Goal: Transaction & Acquisition: Obtain resource

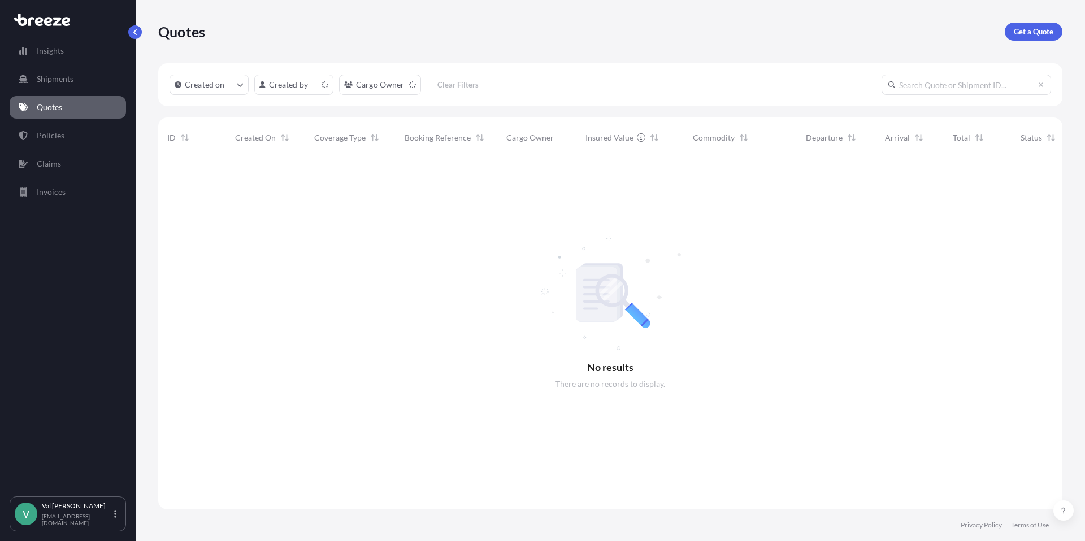
scroll to position [349, 896]
click at [1020, 31] on p "Get a Quote" at bounding box center [1034, 31] width 40 height 11
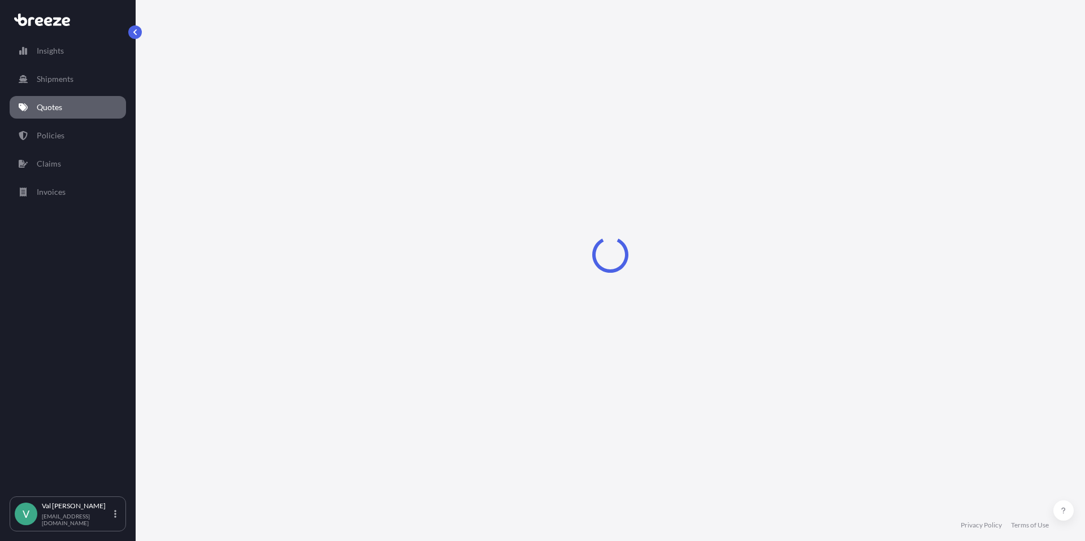
select select "Sea"
select select "1"
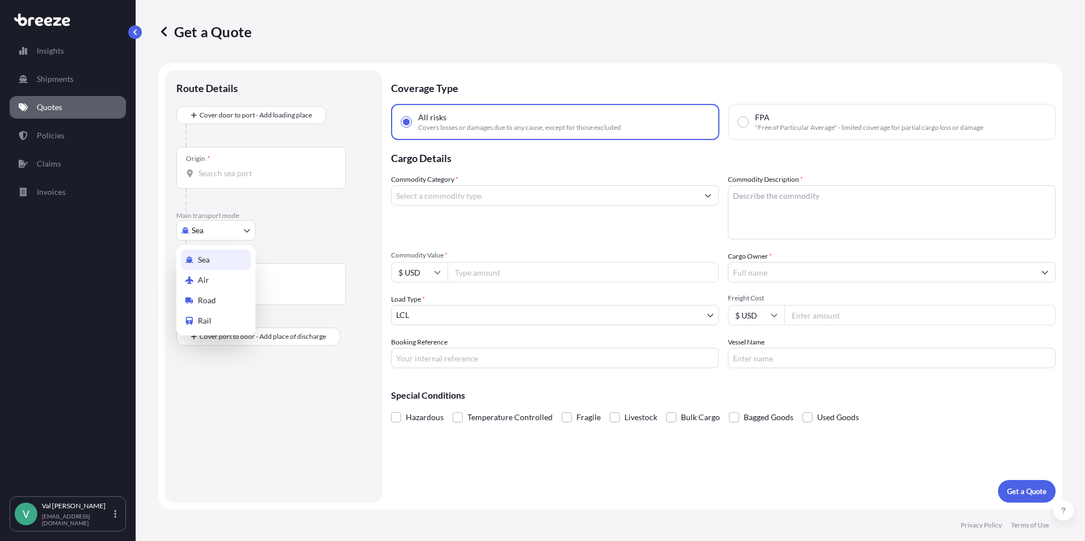
click at [241, 222] on body "Insights Shipments Quotes Policies Claims Invoices V [PERSON_NAME] [PERSON_NAME…" at bounding box center [542, 270] width 1085 height 541
click at [227, 298] on div "Road" at bounding box center [216, 300] width 70 height 20
select select "Road"
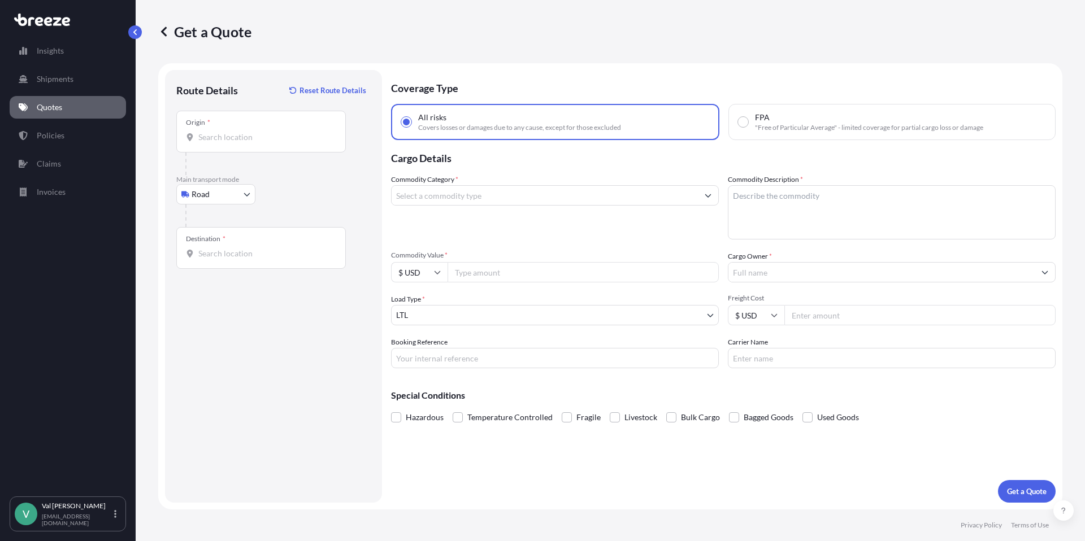
click at [259, 125] on div "Origin *" at bounding box center [261, 132] width 170 height 42
click at [259, 132] on input "Origin *" at bounding box center [264, 137] width 133 height 11
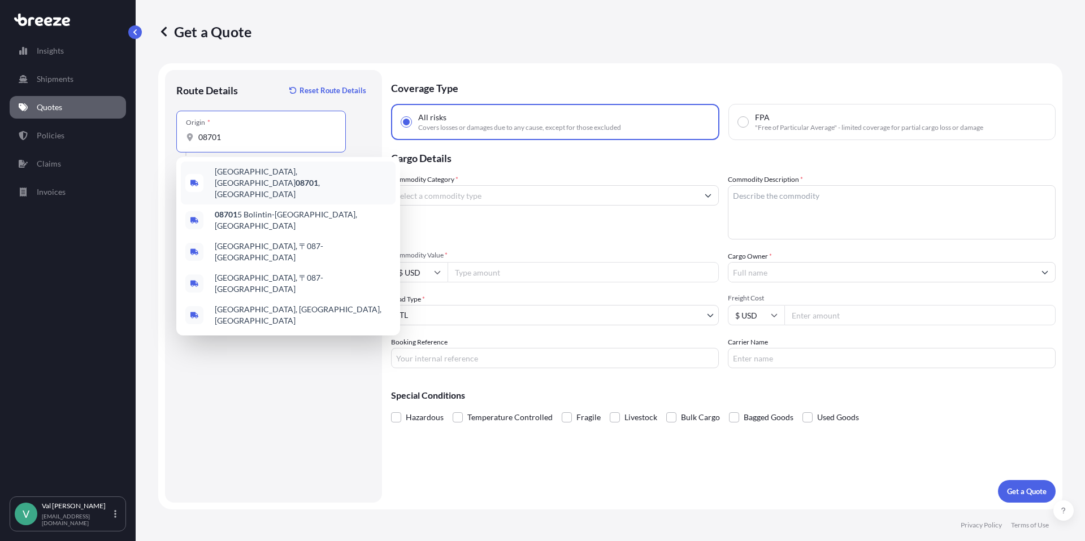
click at [248, 172] on span "[GEOGRAPHIC_DATA]" at bounding box center [303, 183] width 176 height 34
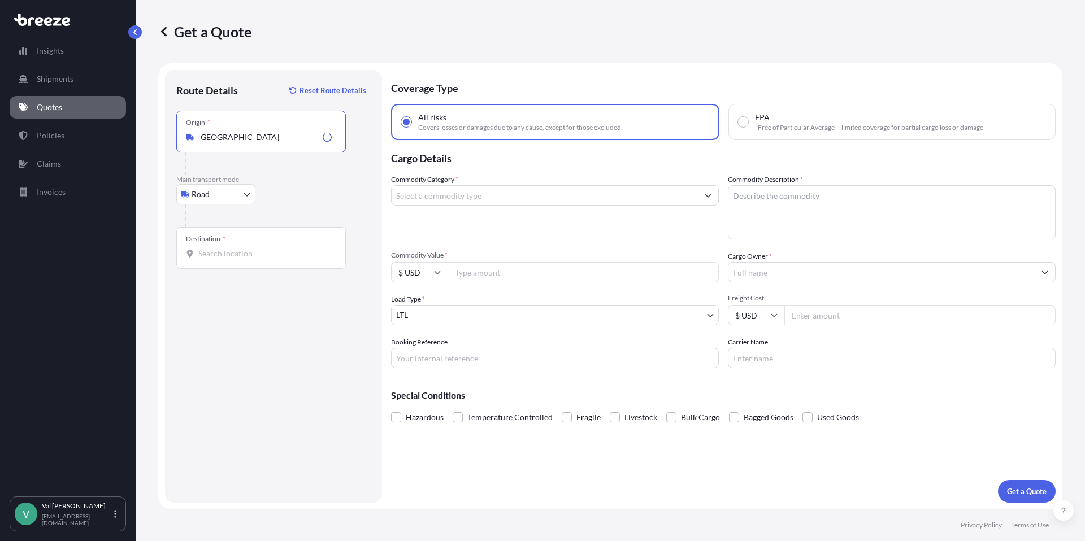
type input "[GEOGRAPHIC_DATA]"
click at [237, 253] on input "Destination *" at bounding box center [264, 253] width 133 height 11
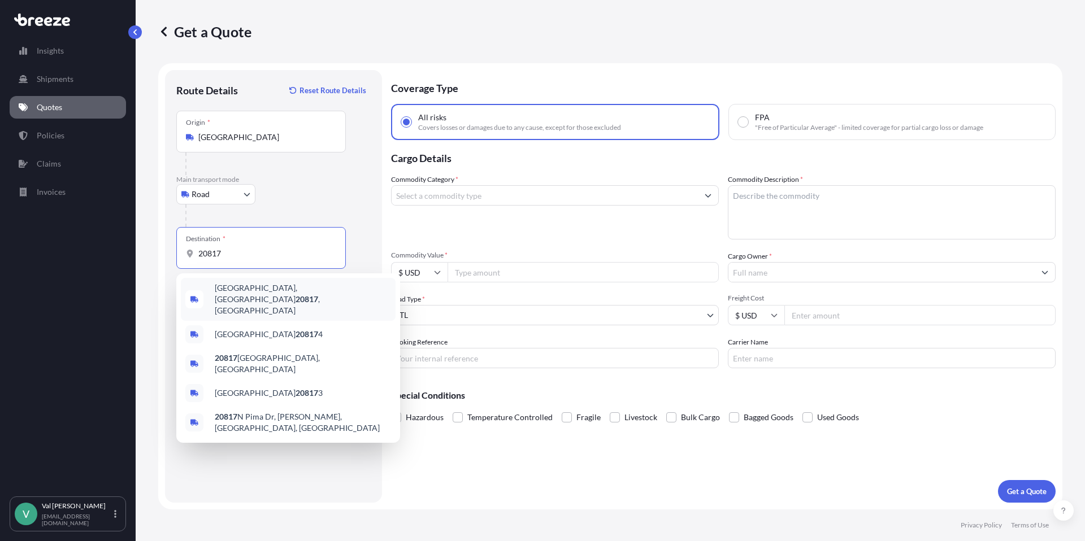
click at [257, 287] on span "[GEOGRAPHIC_DATA] , [GEOGRAPHIC_DATA]" at bounding box center [303, 300] width 176 height 34
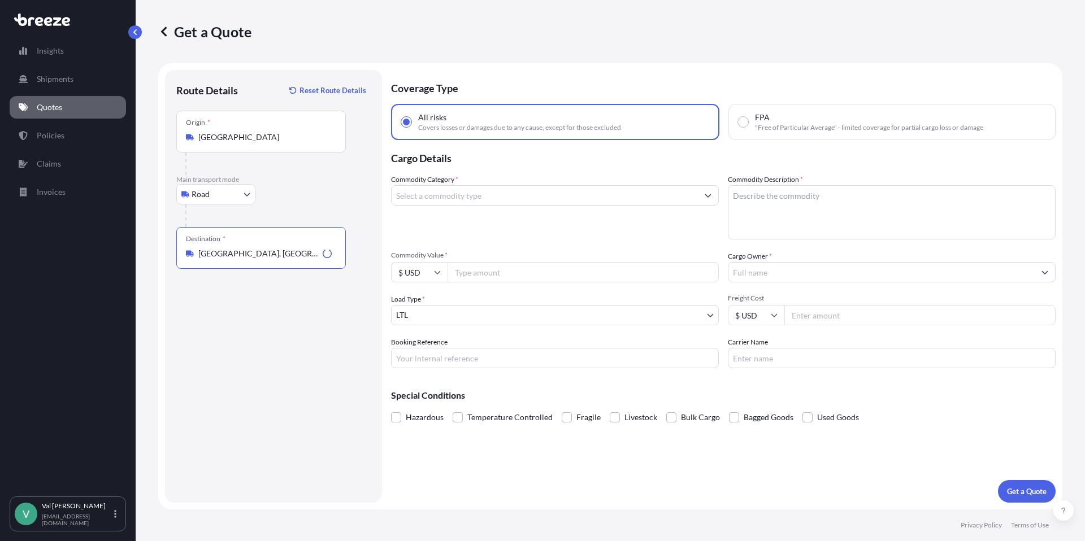
type input "[GEOGRAPHIC_DATA], [GEOGRAPHIC_DATA]"
click at [424, 198] on input "Commodity Category *" at bounding box center [545, 195] width 306 height 20
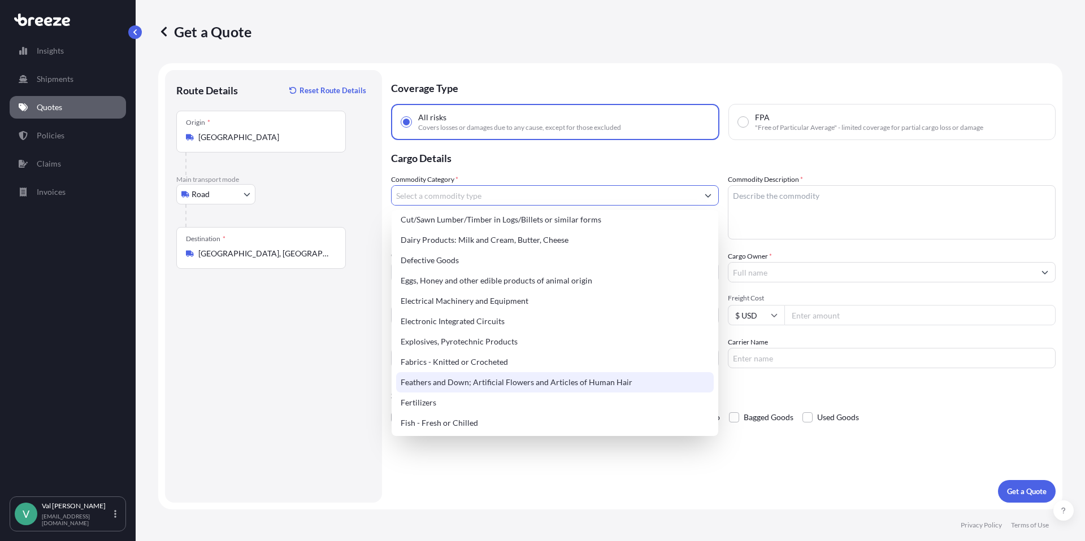
scroll to position [952, 0]
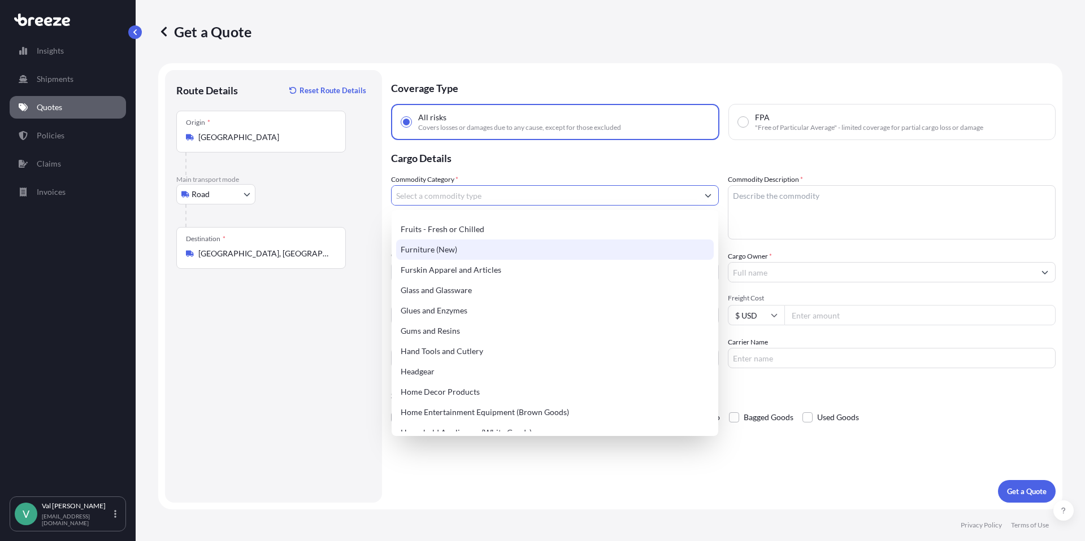
click at [443, 247] on div "Furniture (New)" at bounding box center [555, 250] width 318 height 20
type input "Furniture (New)"
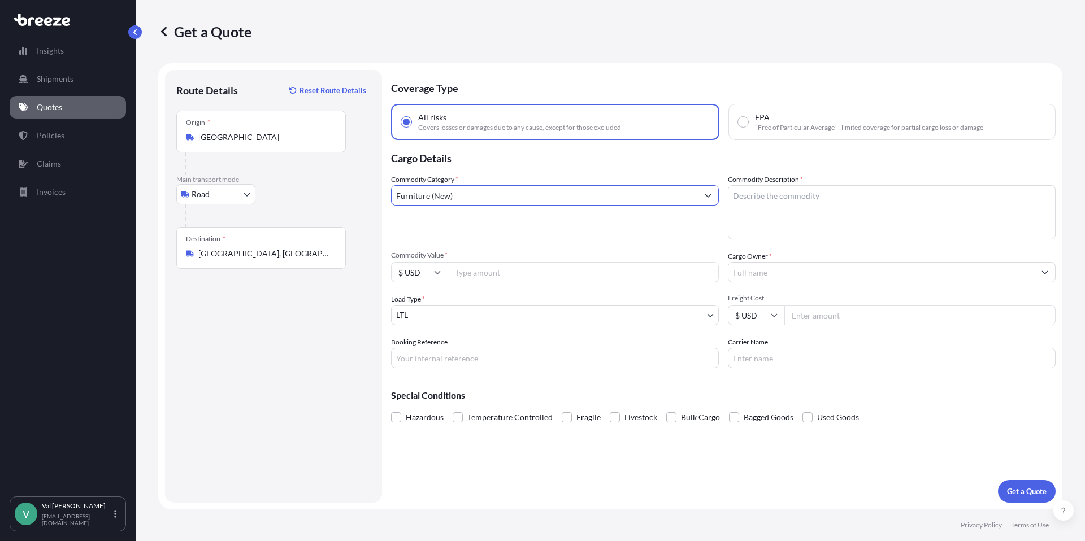
click at [504, 270] on input "Commodity Value *" at bounding box center [583, 272] width 271 height 20
type input "4104.75"
click at [493, 355] on input "Booking Reference" at bounding box center [555, 358] width 328 height 20
type input "54430"
click at [769, 198] on textarea "Commodity Description *" at bounding box center [892, 212] width 328 height 54
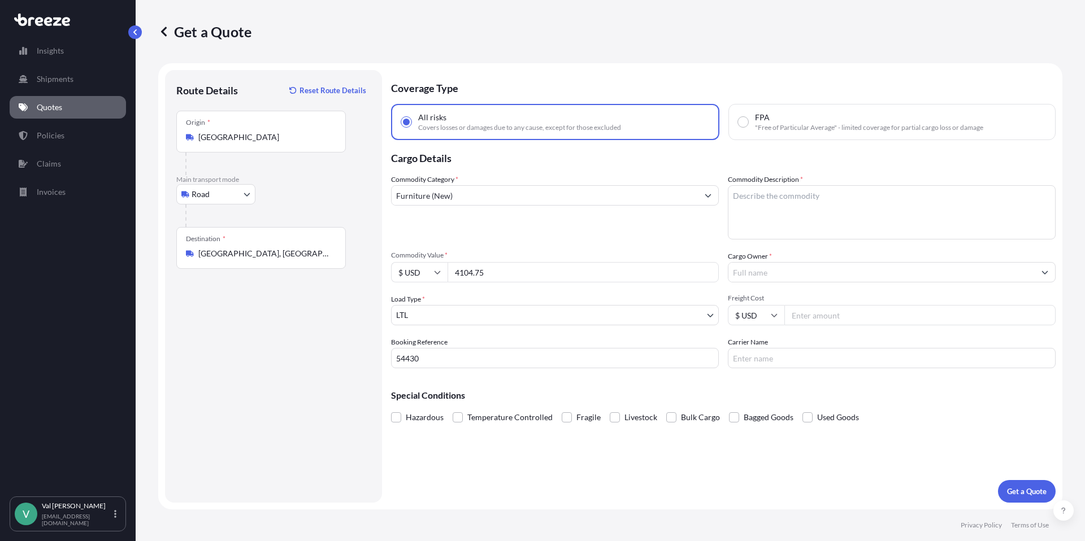
click at [802, 200] on textarea "Commodity Description *" at bounding box center [892, 212] width 328 height 54
type textarea "c"
type textarea "CHAIRS"
click at [831, 272] on input "Cargo Owner *" at bounding box center [881, 272] width 306 height 20
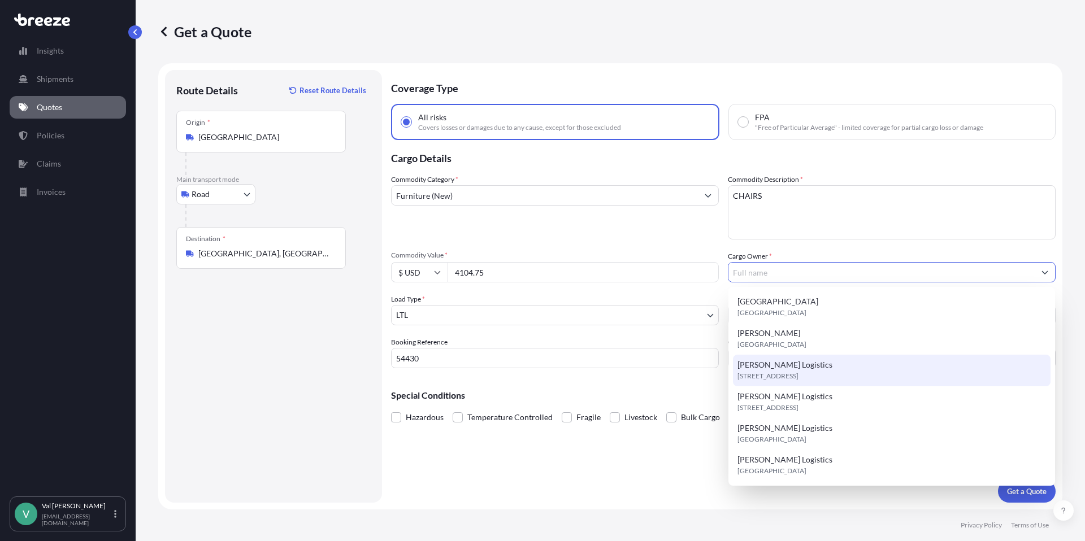
click at [799, 371] on span "[STREET_ADDRESS]" at bounding box center [768, 376] width 61 height 11
type input "[PERSON_NAME] Logistics"
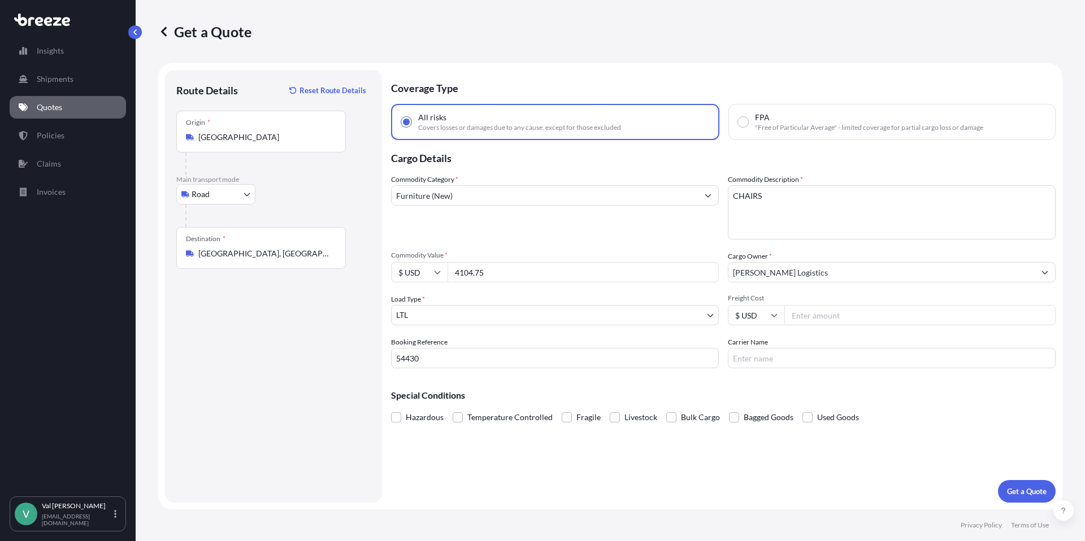
click at [819, 316] on input "Freight Cost" at bounding box center [919, 315] width 271 height 20
type input "349.60"
click at [779, 358] on input "Carrier Name" at bounding box center [892, 358] width 328 height 20
type input "TFORCE"
click at [1025, 490] on p "Get a Quote" at bounding box center [1027, 491] width 40 height 11
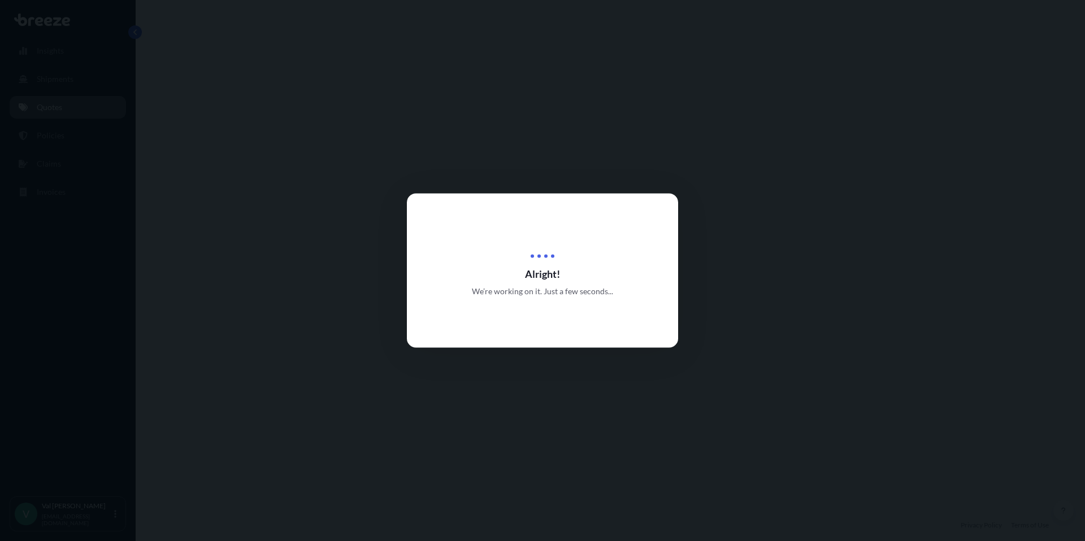
select select "Road"
select select "1"
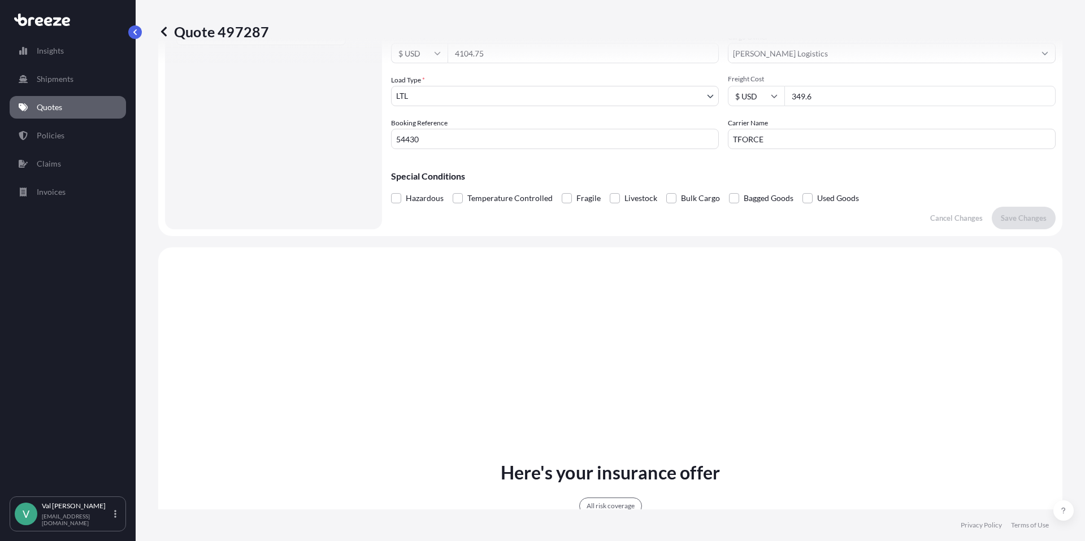
scroll to position [410, 0]
